Goal: Information Seeking & Learning: Learn about a topic

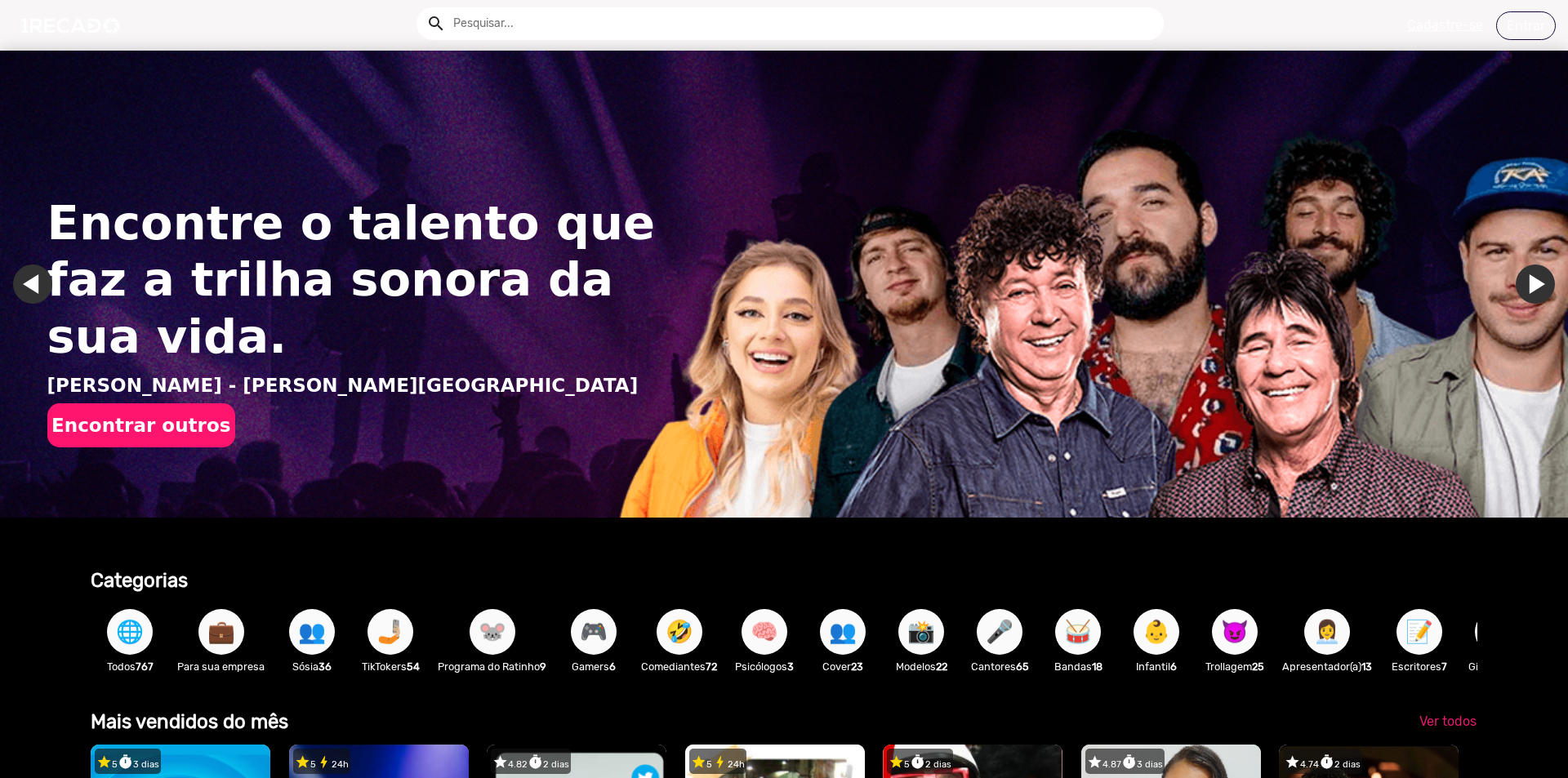
click at [28, 290] on link "Ir para o último slide" at bounding box center [33, 284] width 39 height 39
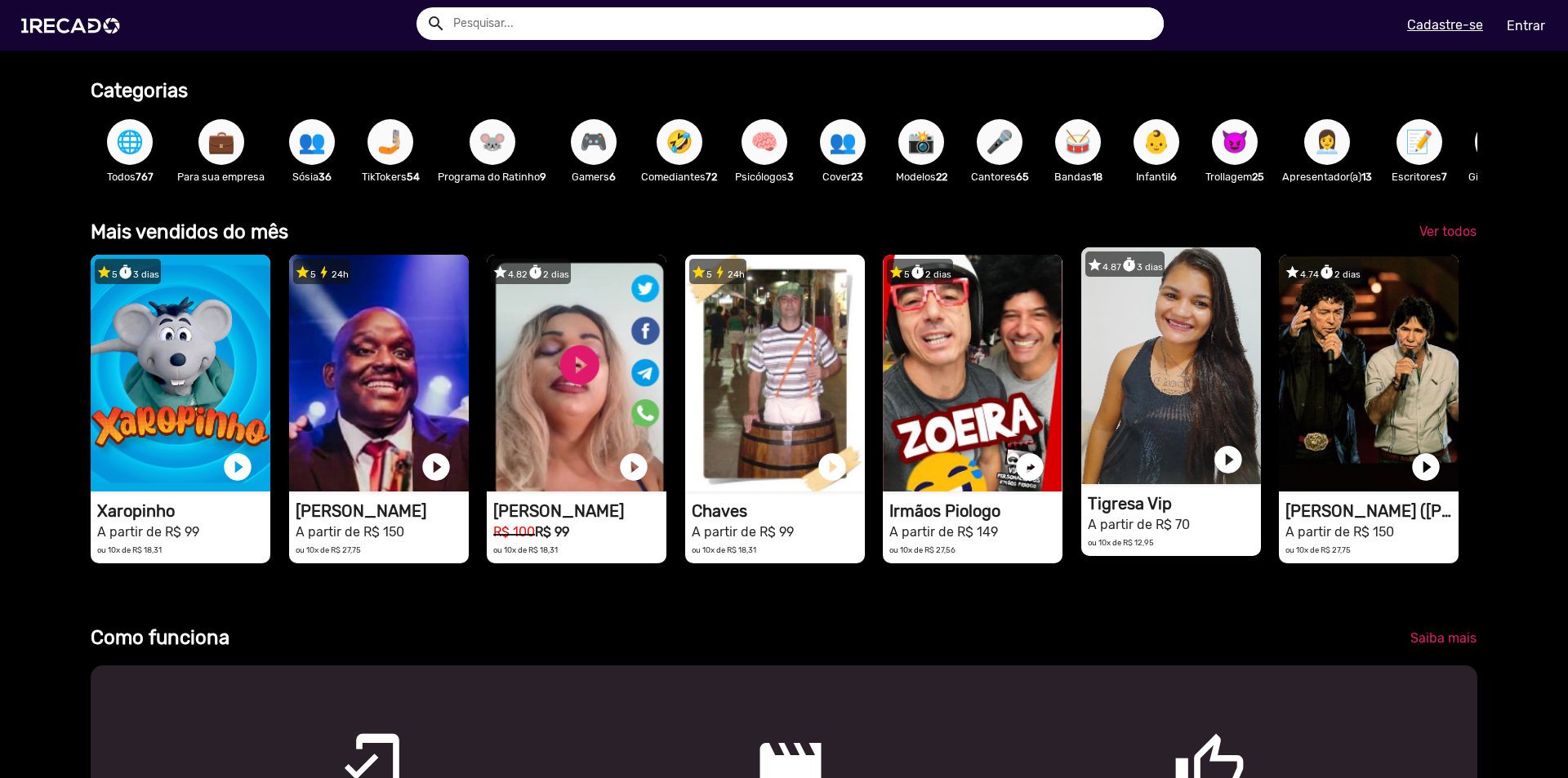
click at [1044, 512] on h1 "Tigresa Vip" at bounding box center [1174, 503] width 173 height 20
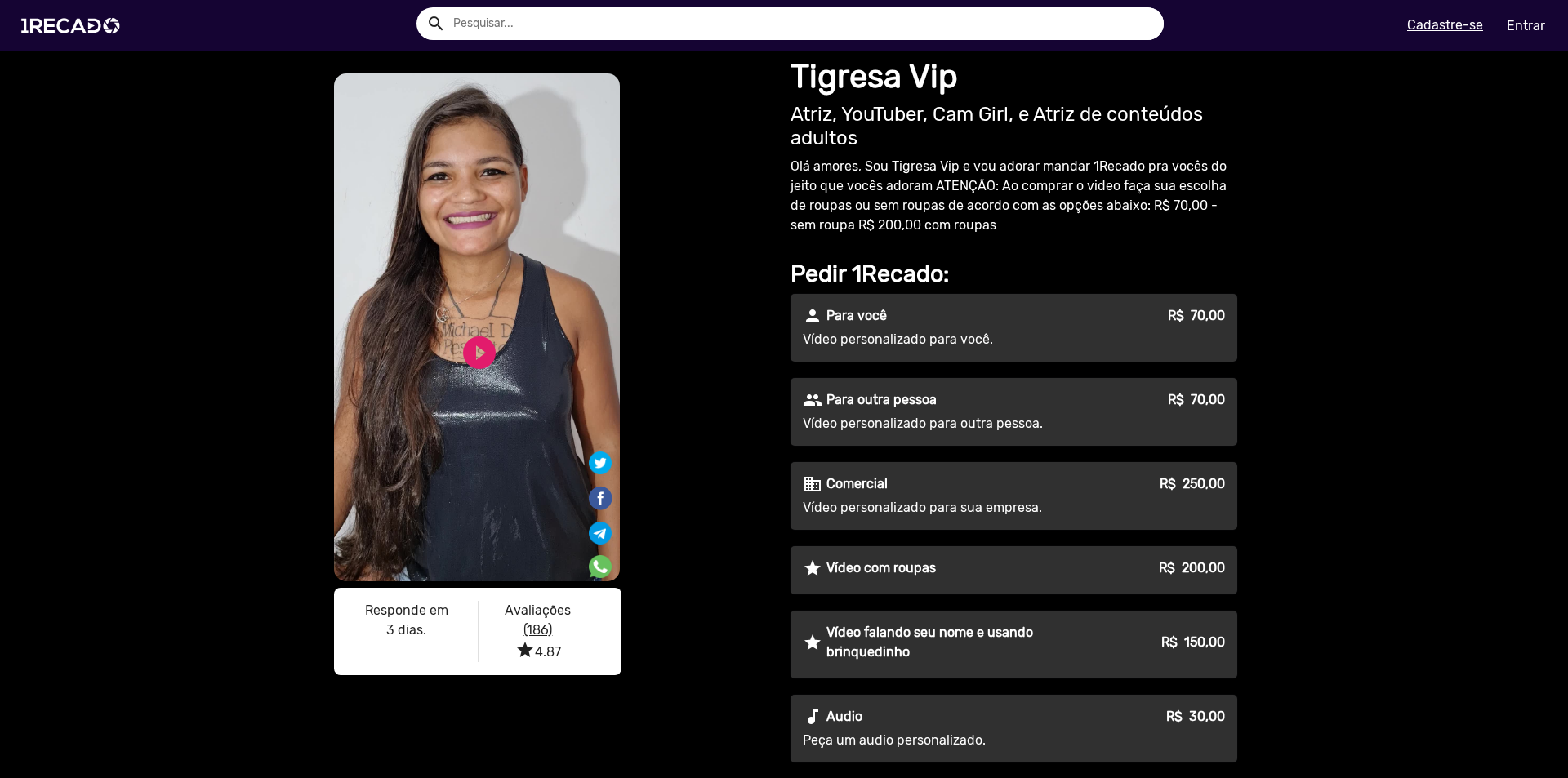
click at [655, 732] on div "S1RECADO vídeos dedicados para fãs e empresas S1RECADO vídeos dedicados para fã…" at bounding box center [551, 477] width 465 height 853
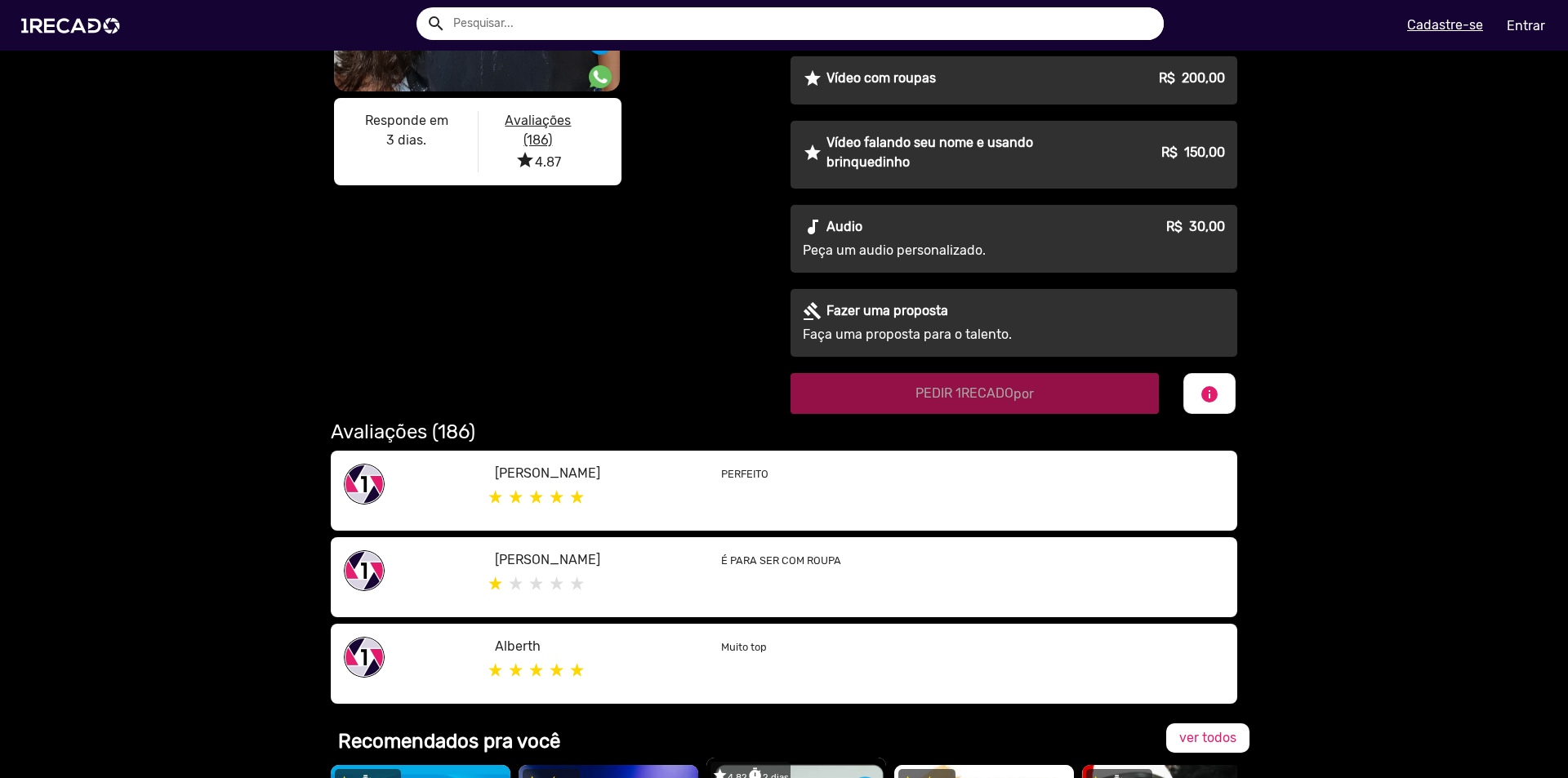
scroll to position [816, 0]
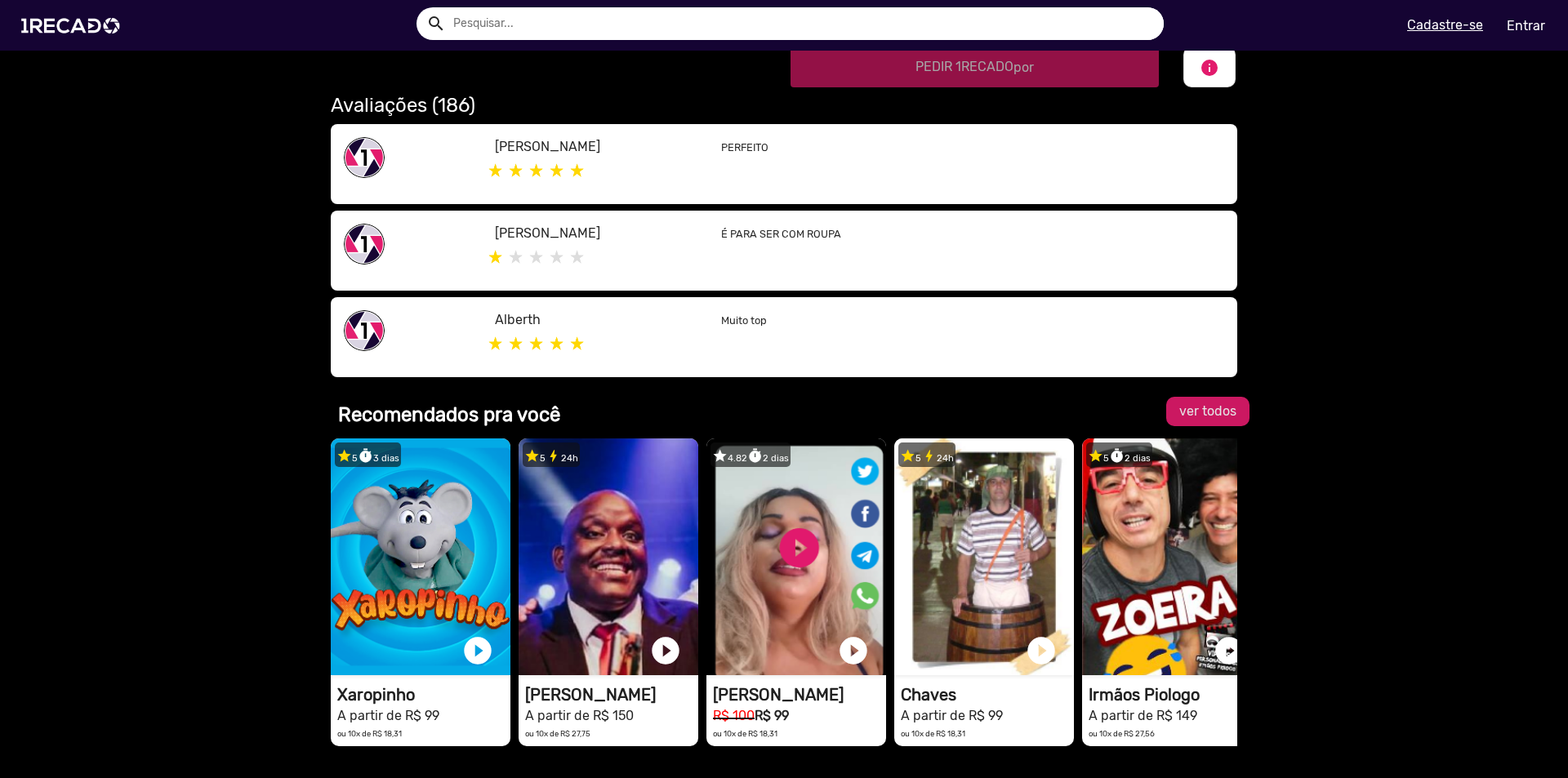
click at [1044, 421] on link "ver todos" at bounding box center [1208, 411] width 84 height 29
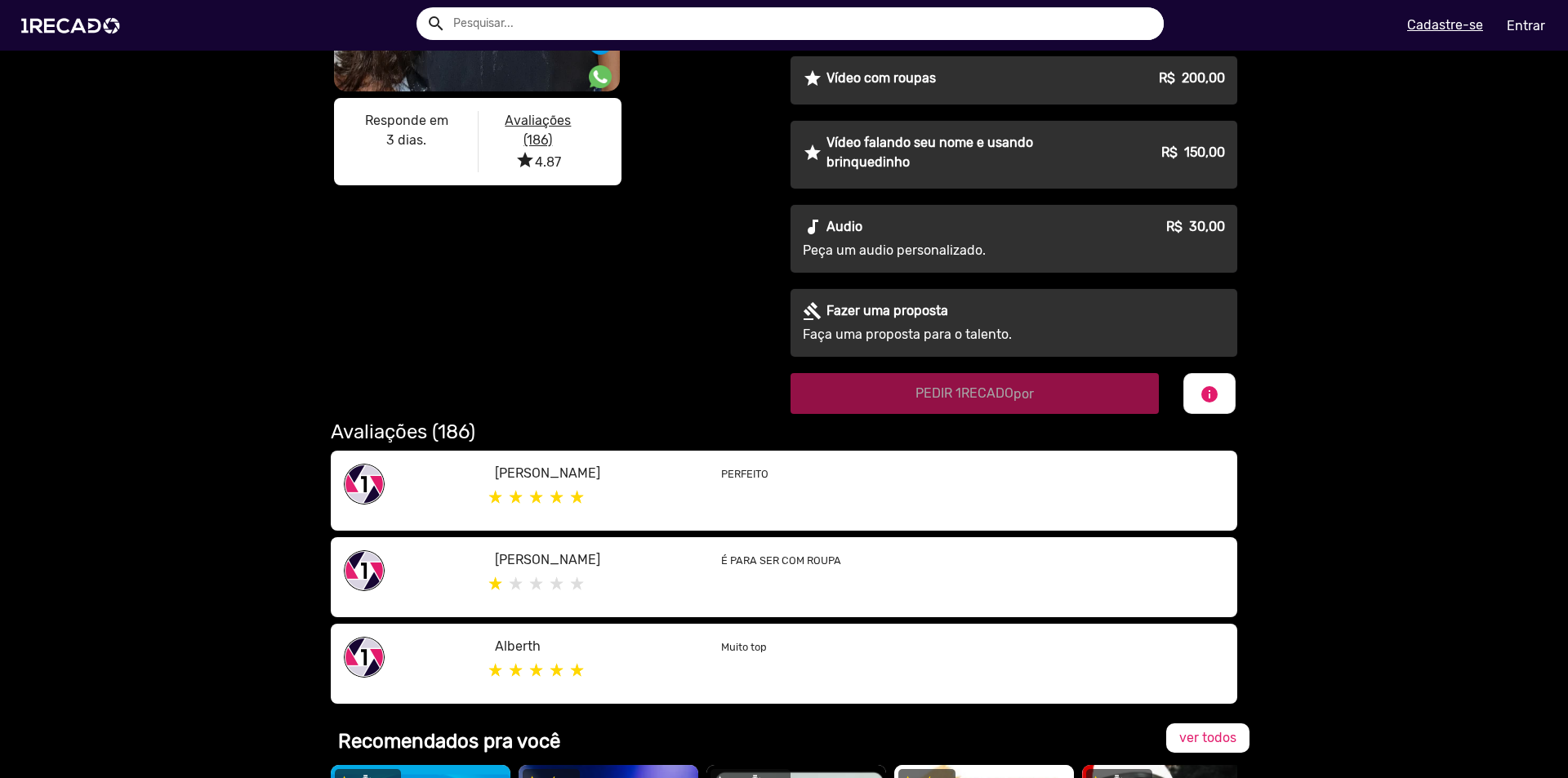
scroll to position [653, 0]
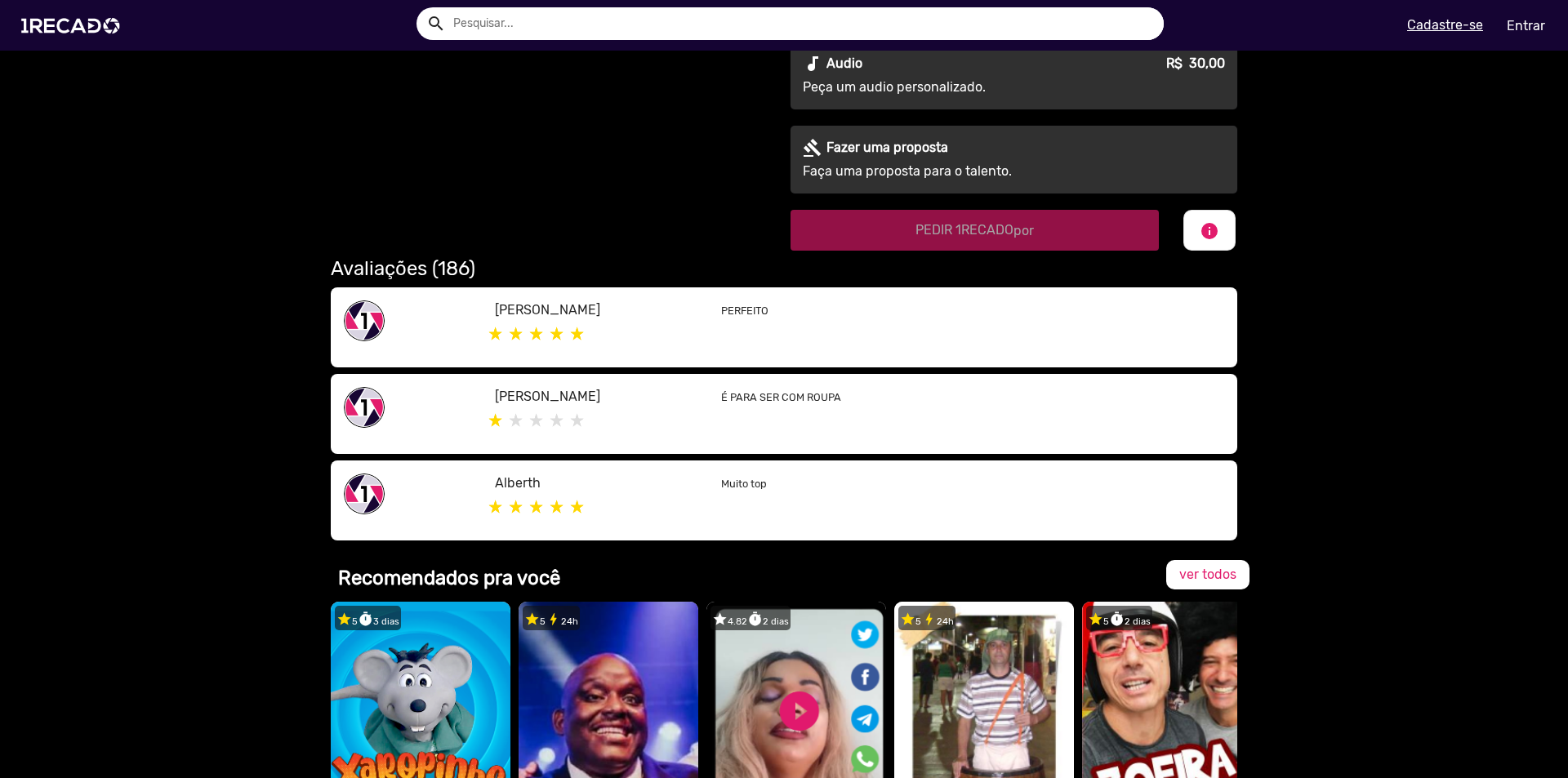
click at [438, 273] on h2 "Avaliações (186)" at bounding box center [784, 269] width 906 height 24
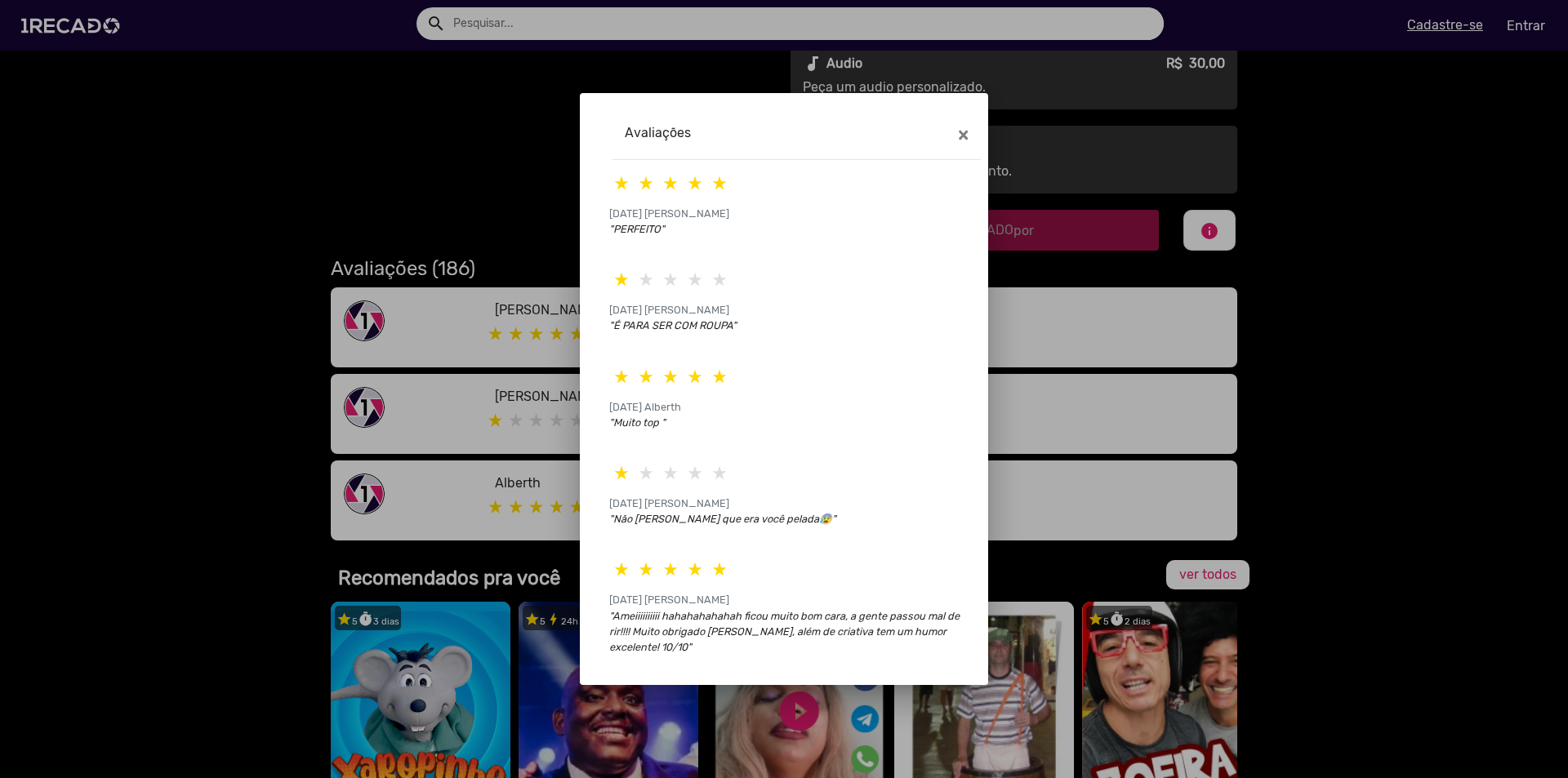
scroll to position [42, 0]
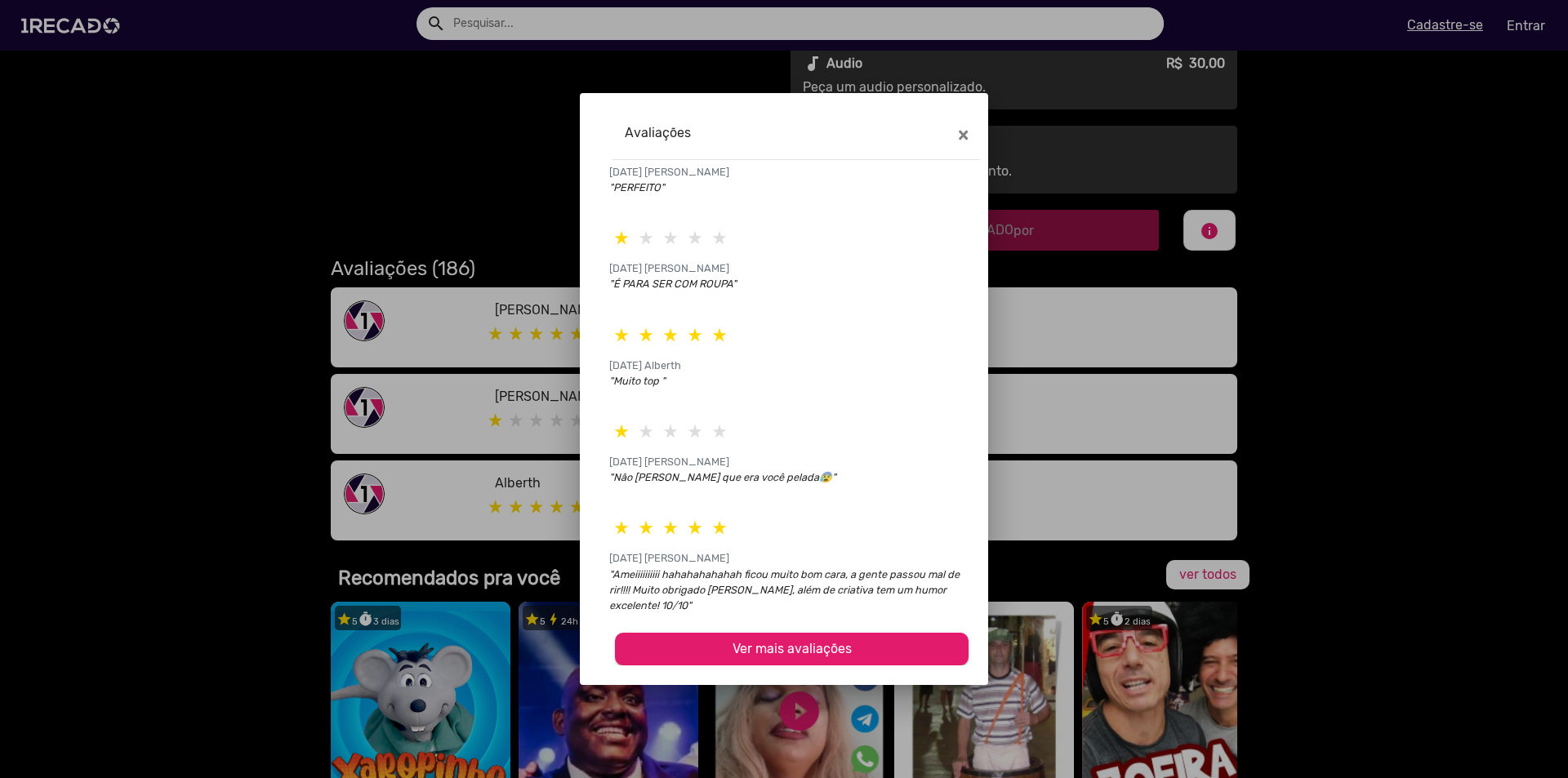
click at [1044, 481] on div at bounding box center [784, 389] width 1568 height 778
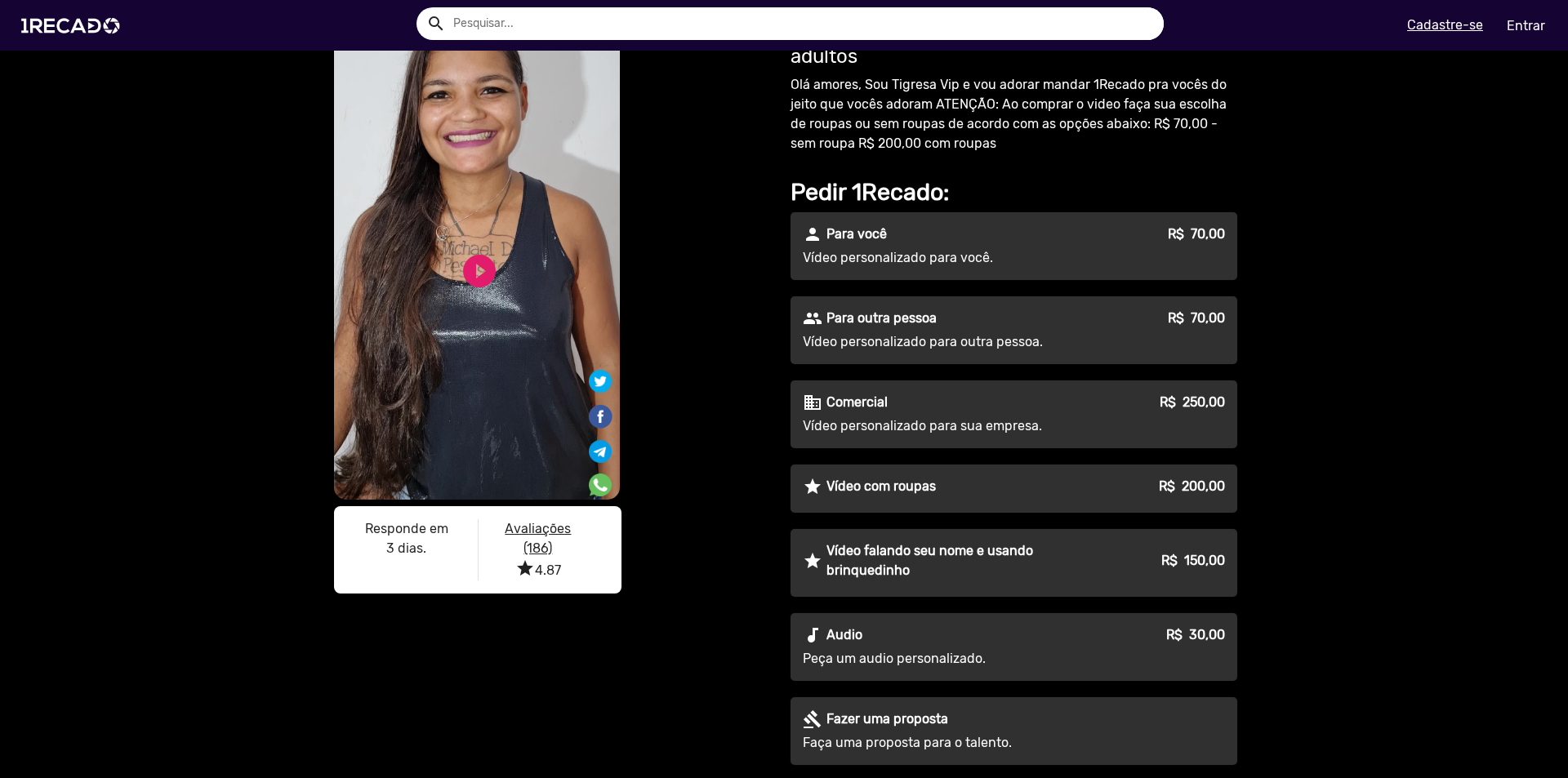
scroll to position [0, 0]
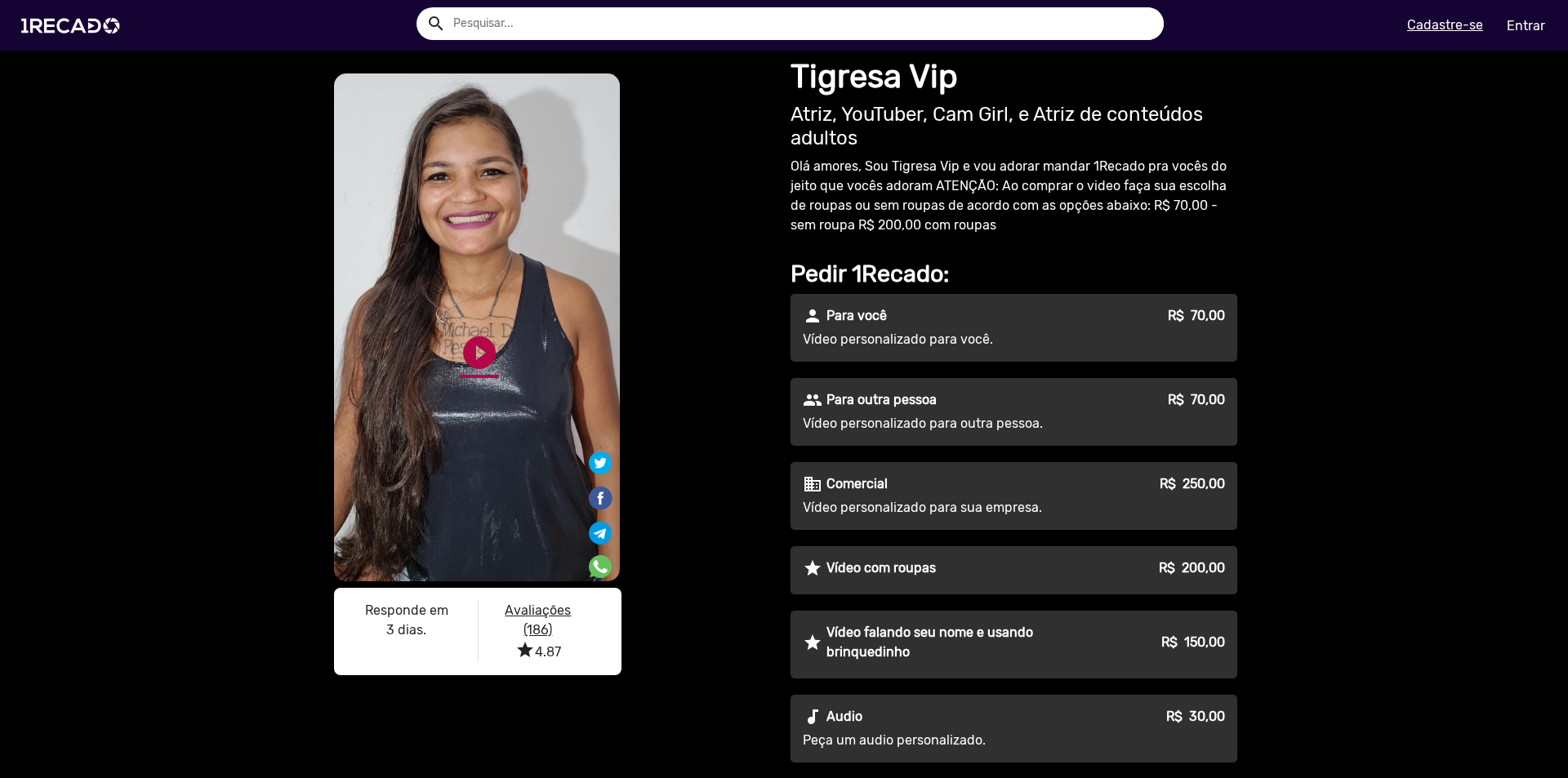
click at [477, 351] on link "play_circle_filled" at bounding box center [479, 353] width 39 height 39
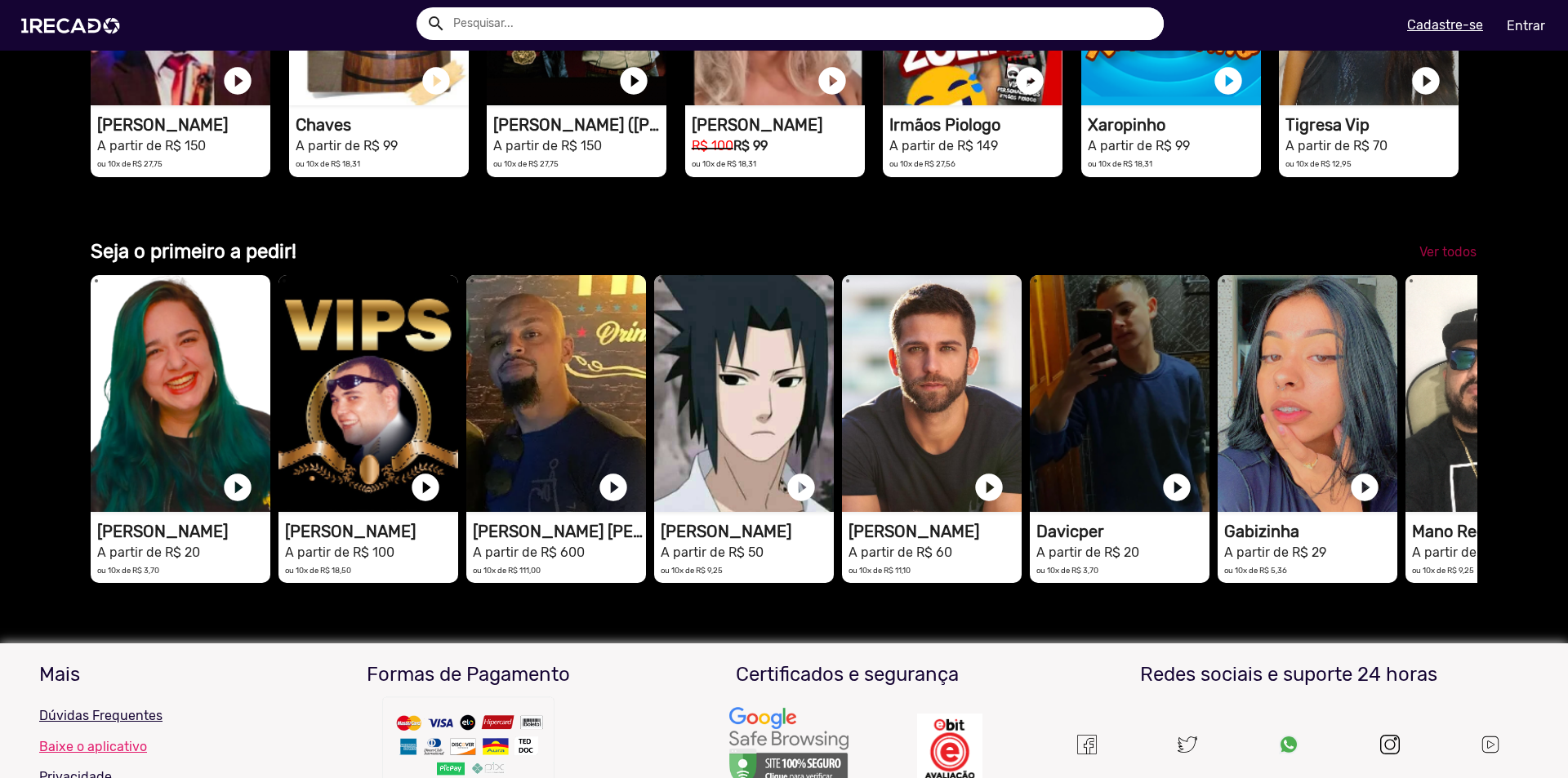
click at [1044, 260] on span "Ver todos" at bounding box center [1448, 252] width 57 height 15
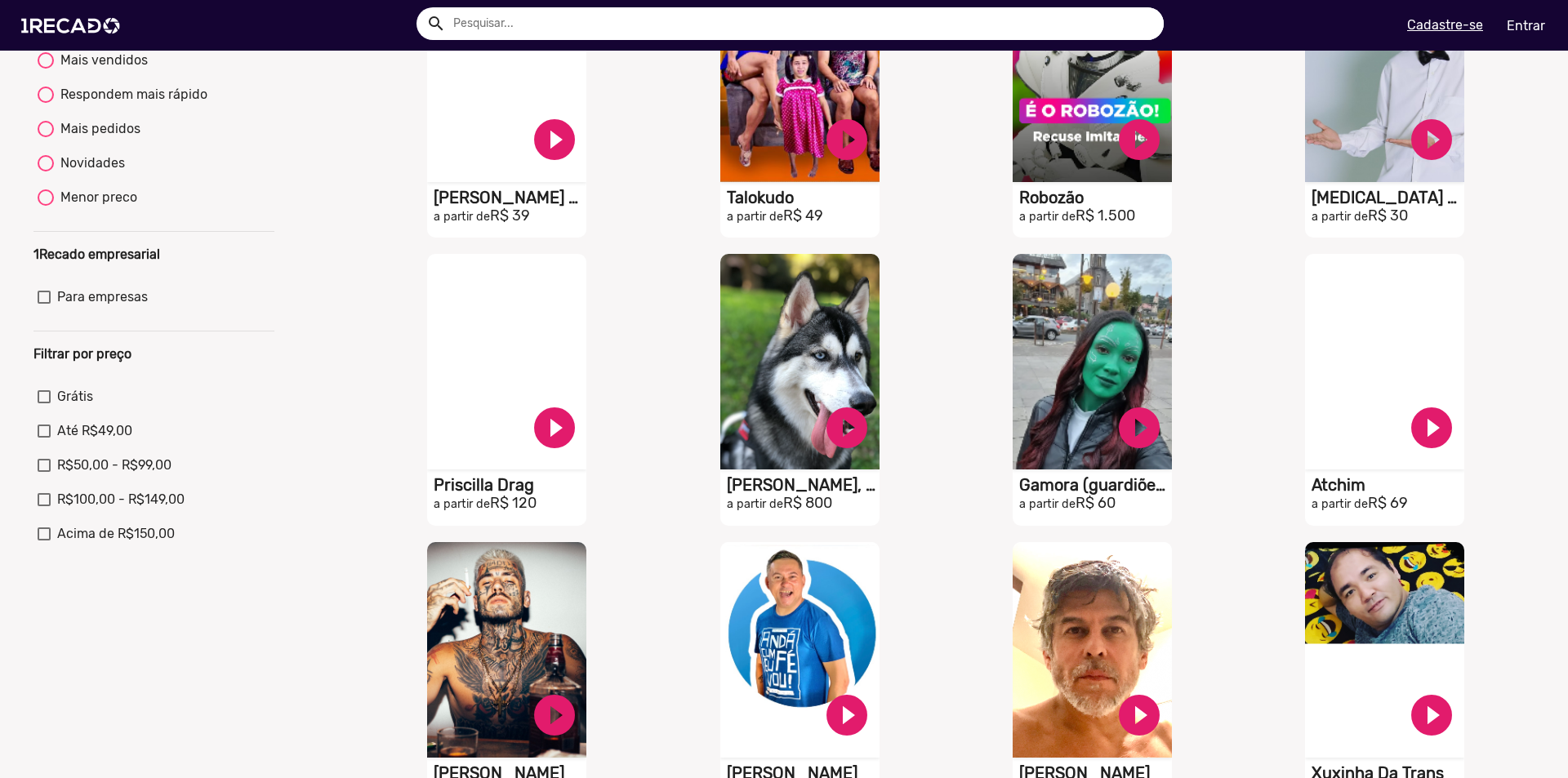
scroll to position [490, 0]
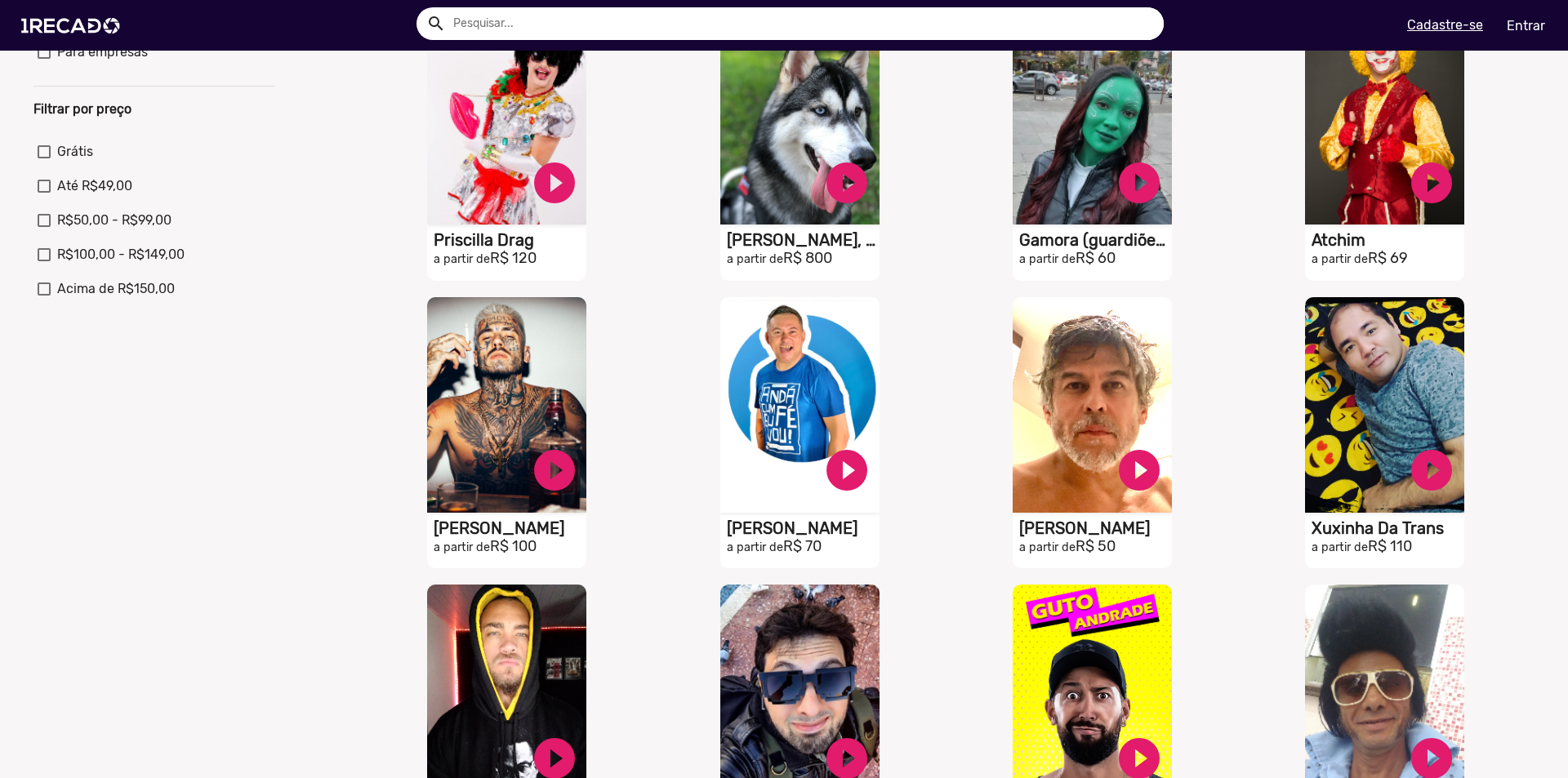
click at [194, 628] on div "Ordenar por Recomendados Melhores avaliações Mais vendidos Respondem mais rápid…" at bounding box center [154, 423] width 265 height 1457
